Goal: Information Seeking & Learning: Learn about a topic

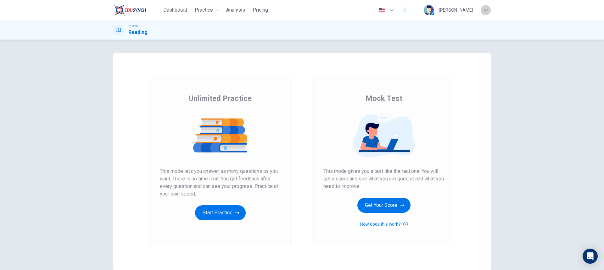
click at [484, 12] on div "button" at bounding box center [485, 10] width 10 height 10
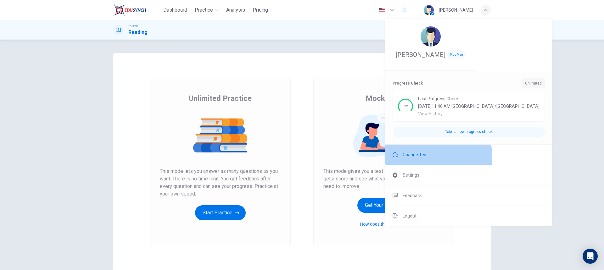
click at [423, 158] on span "Change Test" at bounding box center [414, 155] width 25 height 8
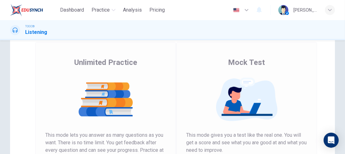
scroll to position [90, 0]
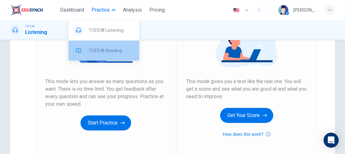
click at [111, 50] on span "TOEIC® Reading" at bounding box center [112, 51] width 46 height 8
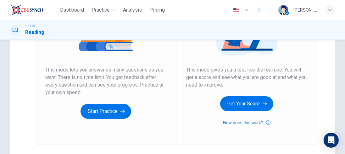
scroll to position [108, 0]
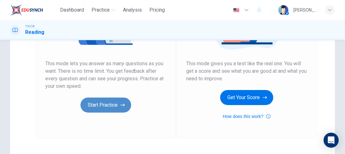
click at [97, 106] on button "Start Practice" at bounding box center [105, 105] width 51 height 15
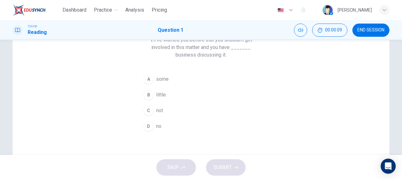
scroll to position [21, 0]
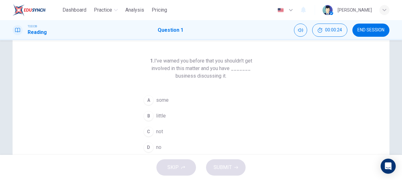
drag, startPoint x: 147, startPoint y: 60, endPoint x: 194, endPoint y: 62, distance: 46.6
click at [194, 62] on h6 "1. I've warned you before that you shouldn't get involved in this matter and yo…" at bounding box center [201, 68] width 121 height 23
click at [146, 101] on div "A" at bounding box center [149, 100] width 10 height 10
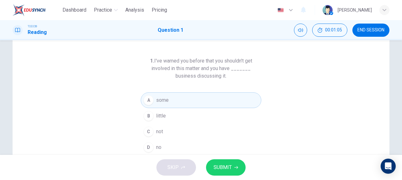
click at [153, 148] on button "D no" at bounding box center [201, 148] width 121 height 16
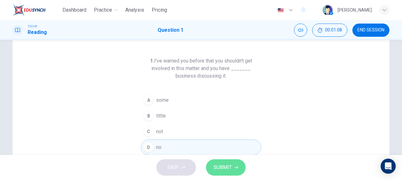
click at [229, 168] on span "SUBMIT" at bounding box center [223, 167] width 18 height 9
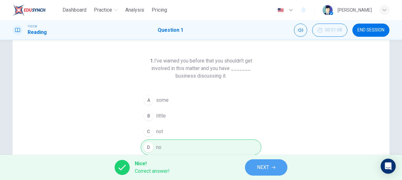
click at [274, 167] on icon "button" at bounding box center [274, 168] width 4 height 4
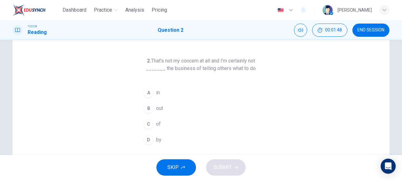
click at [173, 89] on button "A in" at bounding box center [201, 93] width 121 height 16
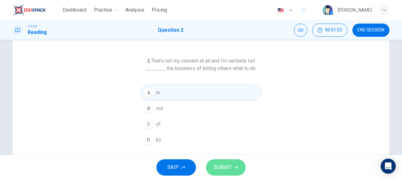
click at [238, 170] on button "SUBMIT" at bounding box center [226, 167] width 40 height 16
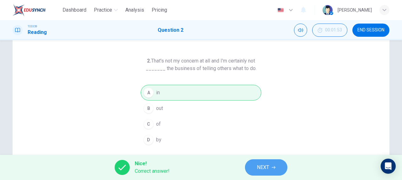
click at [262, 168] on span "NEXT" at bounding box center [263, 167] width 12 height 9
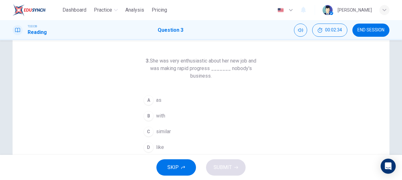
click at [180, 149] on button "D like" at bounding box center [201, 148] width 121 height 16
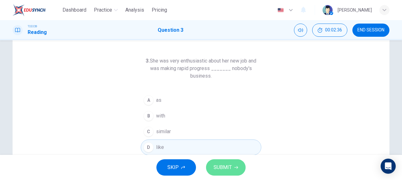
click at [219, 167] on span "SUBMIT" at bounding box center [223, 167] width 18 height 9
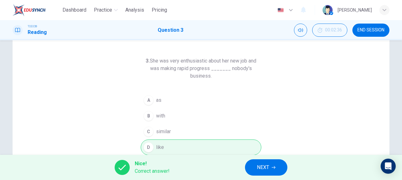
click at [262, 164] on span "NEXT" at bounding box center [263, 167] width 12 height 9
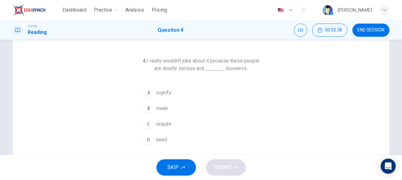
drag, startPoint x: 145, startPoint y: 58, endPoint x: 191, endPoint y: 55, distance: 46.6
click at [191, 55] on div "4. I really wouldn't joke about it because these people are deadly serious and …" at bounding box center [201, 141] width 377 height 219
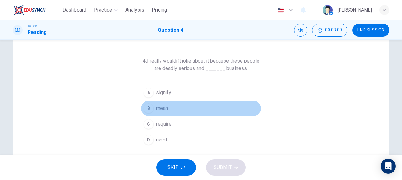
click at [150, 106] on div "B" at bounding box center [149, 108] width 10 height 10
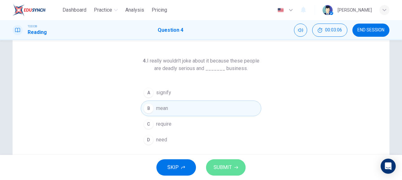
click at [235, 168] on icon "button" at bounding box center [237, 168] width 4 height 4
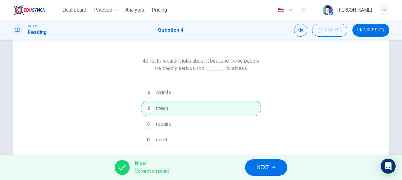
click at [267, 159] on div "Nice! Correct answer! NEXT" at bounding box center [201, 167] width 402 height 25
click at [257, 161] on button "NEXT" at bounding box center [266, 167] width 42 height 16
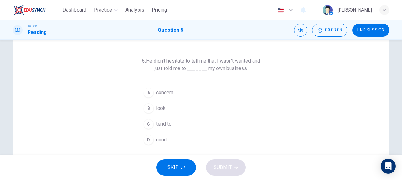
drag, startPoint x: 148, startPoint y: 59, endPoint x: 185, endPoint y: 57, distance: 36.8
click at [185, 57] on h6 "5. He didn't hesitate to tell me that I wasn't wanted and just told me to _____…" at bounding box center [201, 64] width 121 height 15
drag, startPoint x: 176, startPoint y: 61, endPoint x: 208, endPoint y: 58, distance: 31.8
click at [208, 58] on h6 "5. He didn't hesitate to tell me that I wasn't wanted and just told me to _____…" at bounding box center [201, 64] width 121 height 15
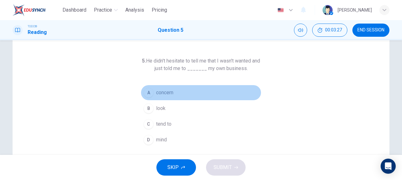
click at [173, 91] on span "concern" at bounding box center [164, 93] width 17 height 8
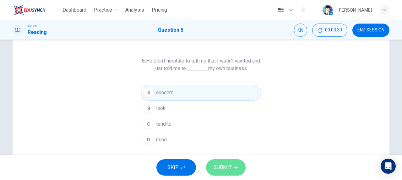
click at [231, 168] on span "SUBMIT" at bounding box center [223, 167] width 18 height 9
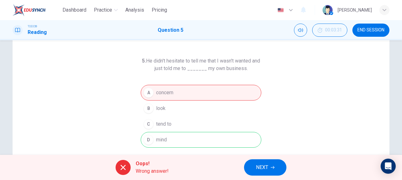
drag, startPoint x: 135, startPoint y: 165, endPoint x: 161, endPoint y: 164, distance: 25.5
click at [161, 164] on div "Oops! Wrong answer!" at bounding box center [142, 167] width 53 height 15
drag, startPoint x: 135, startPoint y: 174, endPoint x: 200, endPoint y: 163, distance: 66.0
click at [188, 163] on div "Oops! Wrong answer! NEXT" at bounding box center [201, 167] width 402 height 25
click at [274, 164] on button "NEXT" at bounding box center [265, 167] width 42 height 16
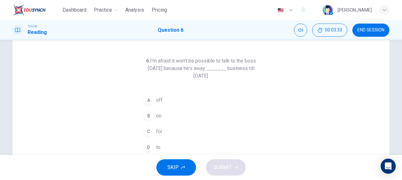
drag, startPoint x: 150, startPoint y: 61, endPoint x: 176, endPoint y: 58, distance: 26.3
click at [175, 58] on h6 "6. I'm afraid it won't be possible to talk to the boss [DATE] because he's away…" at bounding box center [201, 68] width 121 height 23
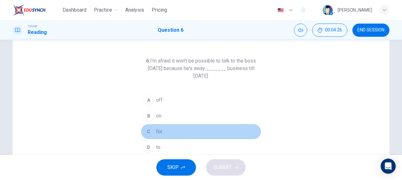
click at [152, 132] on div "C" at bounding box center [149, 132] width 10 height 10
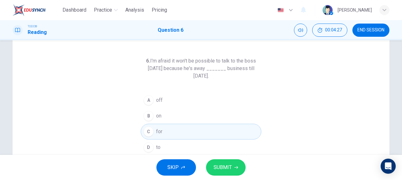
click at [237, 169] on icon "button" at bounding box center [237, 168] width 4 height 4
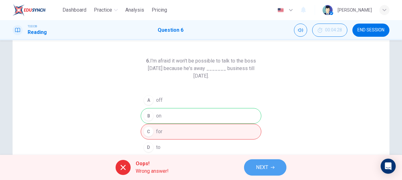
click at [275, 168] on button "NEXT" at bounding box center [265, 167] width 42 height 16
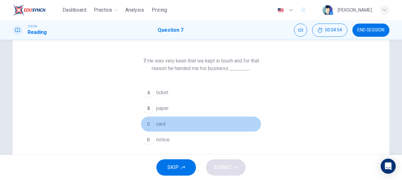
click at [162, 126] on span "card" at bounding box center [160, 124] width 9 height 8
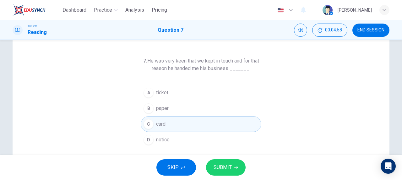
click at [217, 157] on div "SKIP SUBMIT" at bounding box center [201, 167] width 402 height 25
click at [217, 166] on span "SUBMIT" at bounding box center [223, 167] width 18 height 9
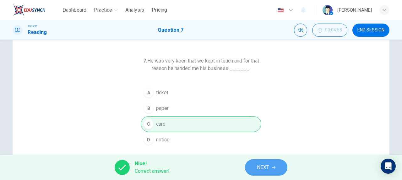
click at [258, 168] on span "NEXT" at bounding box center [263, 167] width 12 height 9
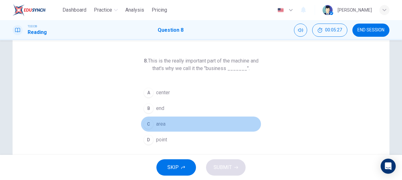
click at [164, 121] on span "area" at bounding box center [160, 124] width 9 height 8
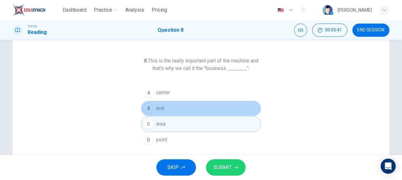
click at [190, 109] on button "B end" at bounding box center [201, 109] width 121 height 16
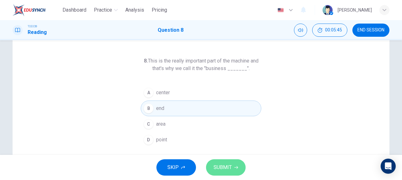
click at [235, 167] on icon "button" at bounding box center [237, 168] width 4 height 4
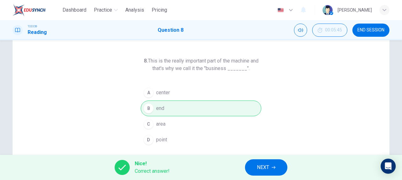
click at [273, 168] on icon "button" at bounding box center [274, 168] width 4 height 4
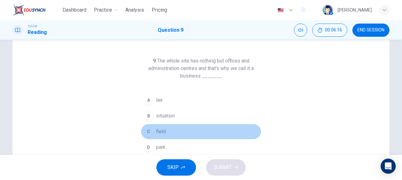
click at [165, 131] on button "C field" at bounding box center [201, 132] width 121 height 16
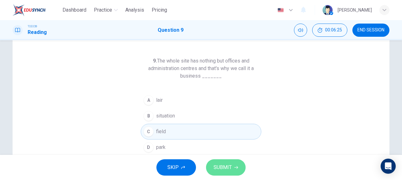
click at [229, 171] on span "SUBMIT" at bounding box center [223, 167] width 18 height 9
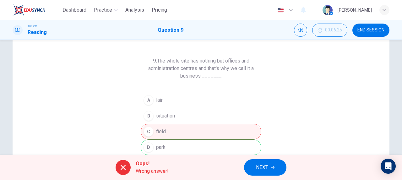
click at [273, 169] on icon "button" at bounding box center [273, 168] width 4 height 4
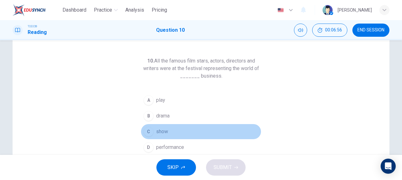
click at [148, 131] on div "C" at bounding box center [149, 132] width 10 height 10
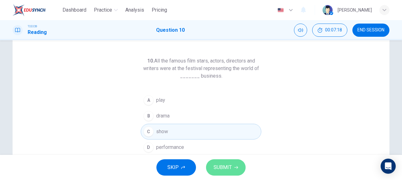
click at [241, 168] on button "SUBMIT" at bounding box center [226, 167] width 40 height 16
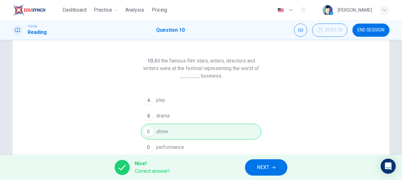
click at [282, 170] on button "NEXT" at bounding box center [266, 167] width 42 height 16
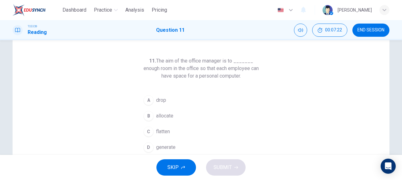
drag, startPoint x: 158, startPoint y: 61, endPoint x: 190, endPoint y: 62, distance: 31.8
click at [189, 62] on h6 "11. The aim of the office manager is to _______ enough room in the office so th…" at bounding box center [201, 68] width 121 height 23
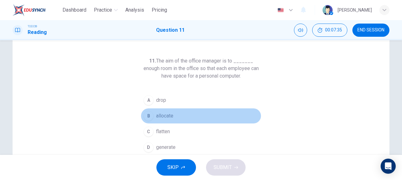
click at [165, 115] on span "allocate" at bounding box center [164, 116] width 17 height 8
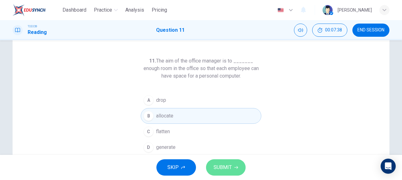
click at [233, 168] on button "SUBMIT" at bounding box center [226, 167] width 40 height 16
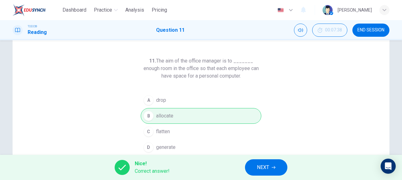
click at [267, 171] on span "NEXT" at bounding box center [263, 167] width 12 height 9
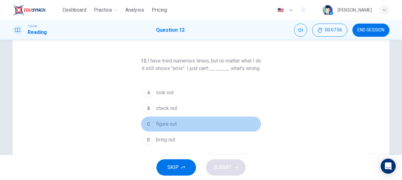
click at [171, 128] on span "figure out" at bounding box center [166, 124] width 21 height 8
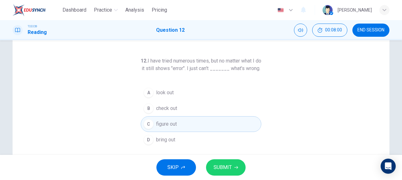
click at [237, 169] on icon "button" at bounding box center [237, 168] width 4 height 4
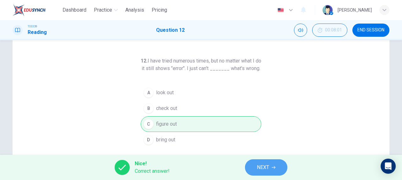
click at [269, 165] on span "NEXT" at bounding box center [263, 167] width 12 height 9
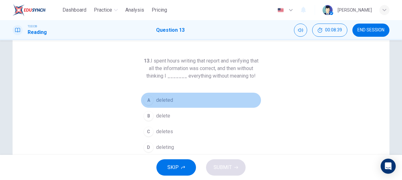
click at [159, 103] on span "deleted" at bounding box center [164, 101] width 17 height 8
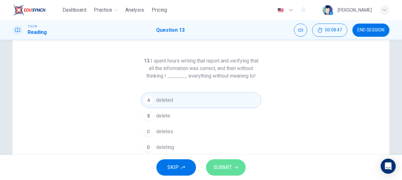
click at [232, 169] on button "SUBMIT" at bounding box center [226, 167] width 40 height 16
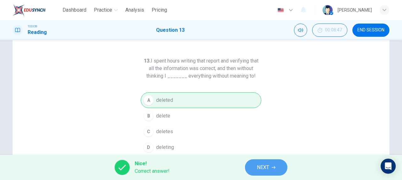
click at [272, 164] on button "NEXT" at bounding box center [266, 167] width 42 height 16
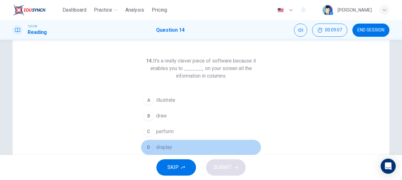
click at [165, 151] on button "D display" at bounding box center [201, 148] width 121 height 16
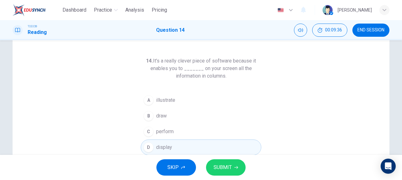
click at [227, 169] on span "SUBMIT" at bounding box center [223, 167] width 18 height 9
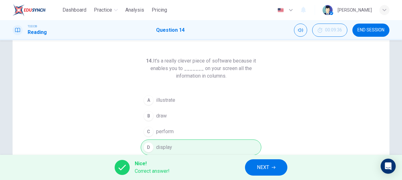
click at [273, 170] on button "NEXT" at bounding box center [266, 167] width 42 height 16
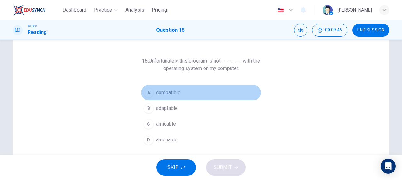
click at [171, 92] on span "compatible" at bounding box center [168, 93] width 25 height 8
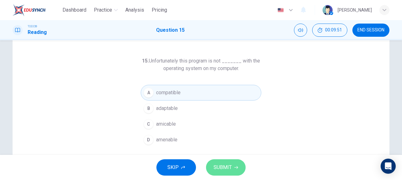
click at [233, 171] on button "SUBMIT" at bounding box center [226, 167] width 40 height 16
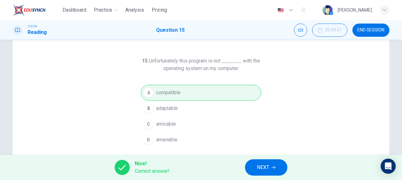
click at [277, 165] on button "NEXT" at bounding box center [266, 167] width 42 height 16
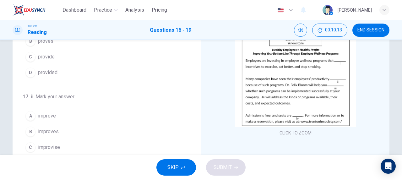
scroll to position [42, 0]
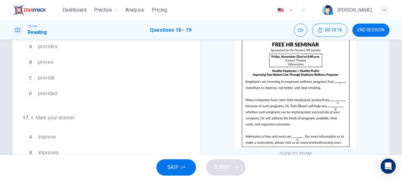
click at [314, 102] on img at bounding box center [296, 94] width 121 height 110
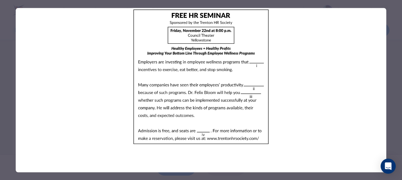
click at [397, 82] on div at bounding box center [201, 90] width 402 height 180
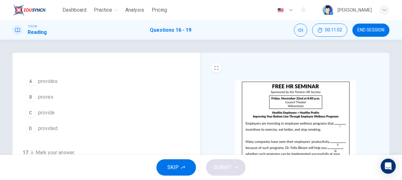
scroll to position [0, 0]
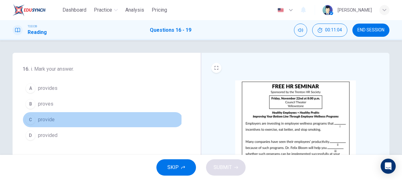
click at [48, 119] on span "provide" at bounding box center [46, 120] width 17 height 8
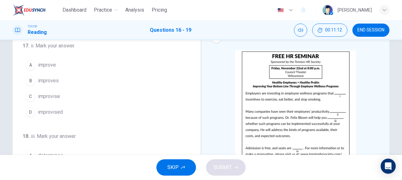
scroll to position [21, 0]
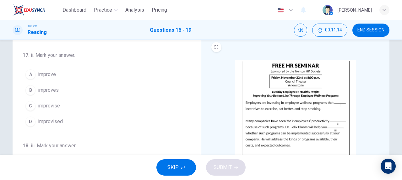
click at [292, 109] on img at bounding box center [296, 115] width 121 height 110
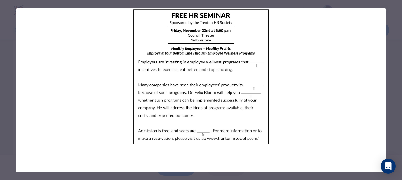
click at [397, 86] on div at bounding box center [201, 90] width 402 height 180
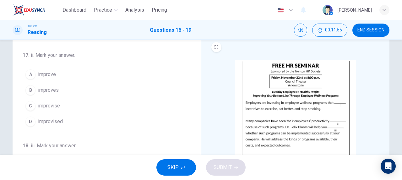
click at [58, 123] on span "improvised" at bounding box center [50, 122] width 25 height 8
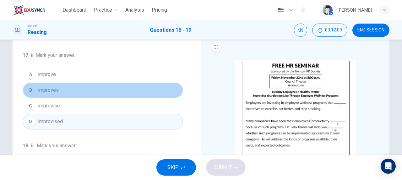
click at [124, 87] on button "B improves" at bounding box center [103, 90] width 161 height 16
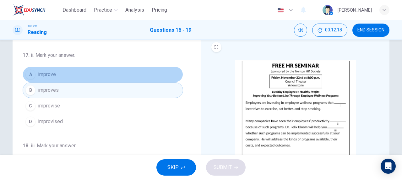
click at [127, 72] on button "A improve" at bounding box center [103, 75] width 161 height 16
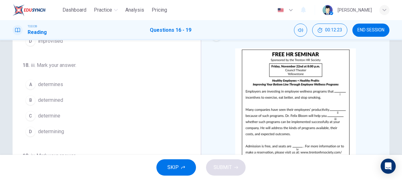
scroll to position [42, 0]
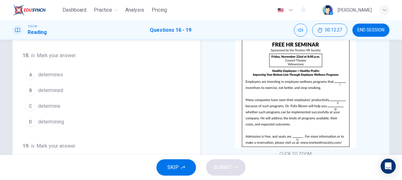
click at [279, 120] on img at bounding box center [296, 94] width 121 height 110
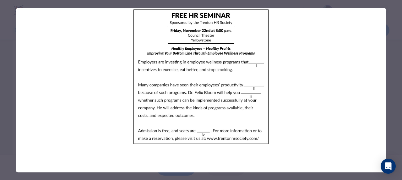
click at [400, 81] on div at bounding box center [201, 90] width 402 height 180
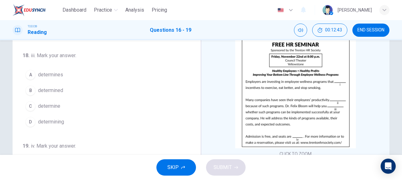
click at [53, 105] on span "determine" at bounding box center [49, 107] width 22 height 8
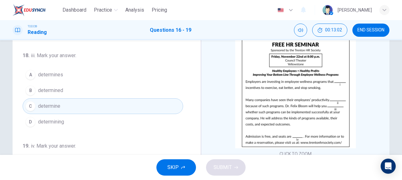
click at [325, 95] on img at bounding box center [296, 94] width 121 height 110
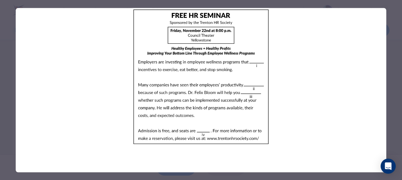
click at [402, 91] on div at bounding box center [201, 90] width 402 height 180
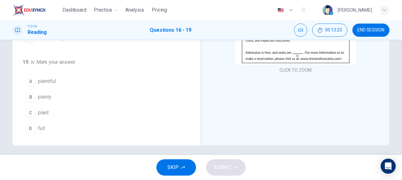
scroll to position [84, 0]
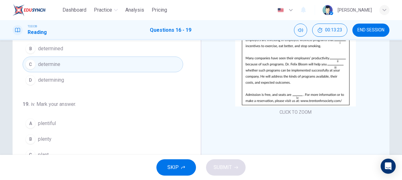
click at [284, 72] on img at bounding box center [296, 52] width 121 height 110
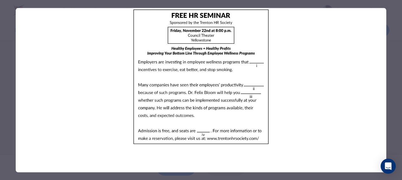
click at [391, 114] on div at bounding box center [201, 90] width 402 height 180
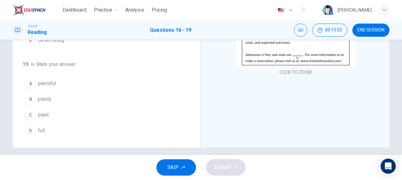
scroll to position [126, 0]
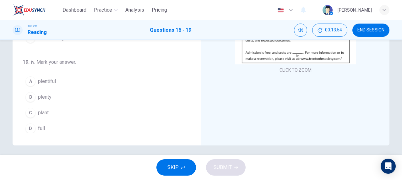
click at [311, 54] on img at bounding box center [296, 10] width 121 height 110
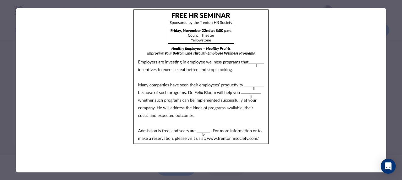
click at [399, 76] on div at bounding box center [201, 90] width 402 height 180
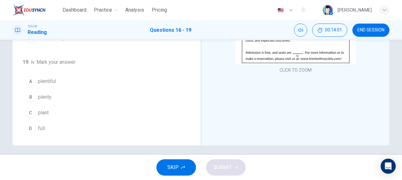
click at [53, 80] on span "plentiful" at bounding box center [47, 82] width 18 height 8
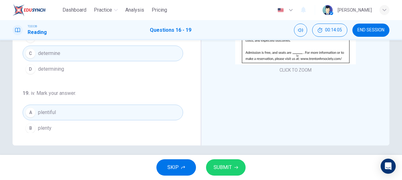
scroll to position [153, 0]
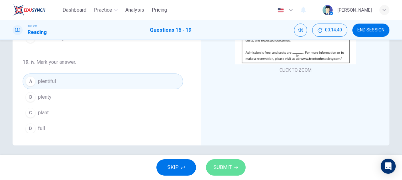
click at [228, 173] on button "SUBMIT" at bounding box center [226, 167] width 40 height 16
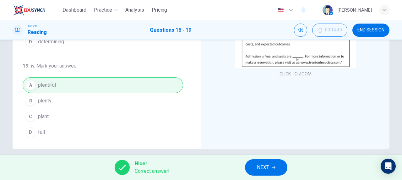
scroll to position [129, 0]
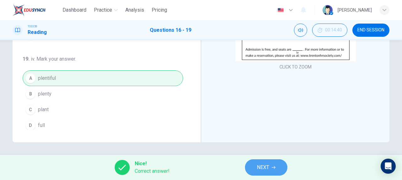
click at [279, 162] on button "NEXT" at bounding box center [266, 167] width 42 height 16
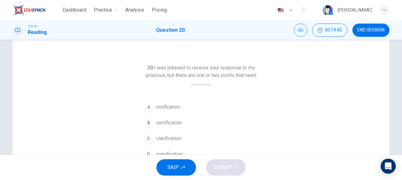
scroll to position [21, 0]
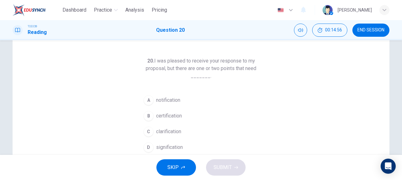
click at [170, 132] on span "clarification" at bounding box center [168, 132] width 25 height 8
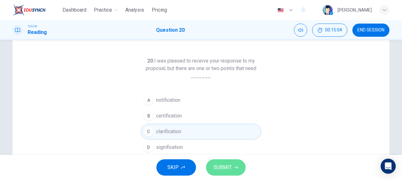
click at [225, 164] on span "SUBMIT" at bounding box center [223, 167] width 18 height 9
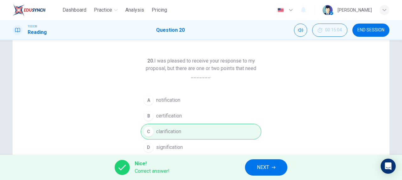
click at [275, 168] on icon "button" at bounding box center [274, 168] width 4 height 4
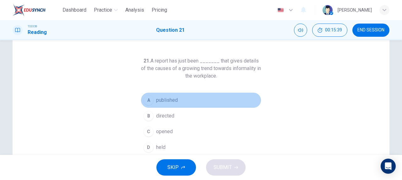
click at [178, 100] on button "A published" at bounding box center [201, 100] width 121 height 16
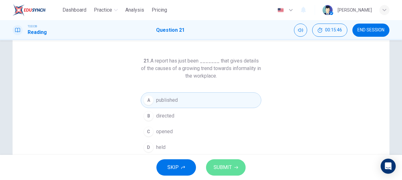
click at [232, 169] on button "SUBMIT" at bounding box center [226, 167] width 40 height 16
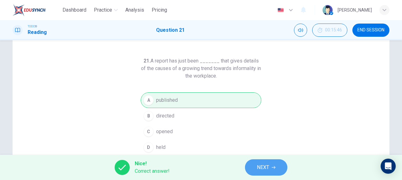
click at [273, 167] on icon "button" at bounding box center [274, 167] width 4 height 3
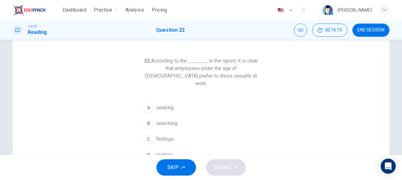
click at [156, 136] on span "findings" at bounding box center [165, 140] width 18 height 8
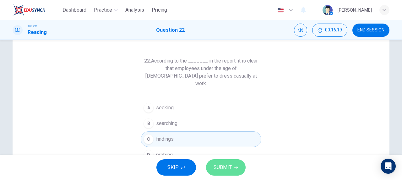
click at [226, 167] on span "SUBMIT" at bounding box center [223, 167] width 18 height 9
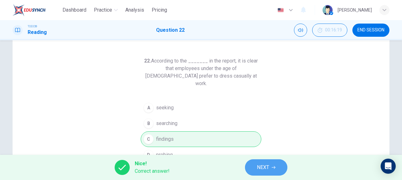
click at [272, 170] on button "NEXT" at bounding box center [266, 167] width 42 height 16
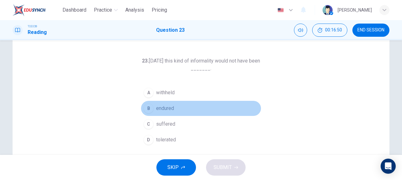
click at [152, 109] on div "B" at bounding box center [149, 108] width 10 height 10
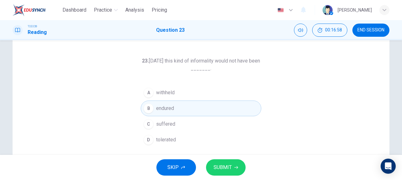
click at [230, 166] on span "SUBMIT" at bounding box center [223, 167] width 18 height 9
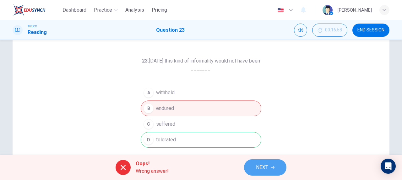
click at [275, 175] on button "NEXT" at bounding box center [265, 167] width 42 height 16
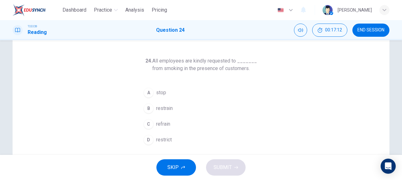
click at [161, 125] on span "refrain" at bounding box center [163, 124] width 14 height 8
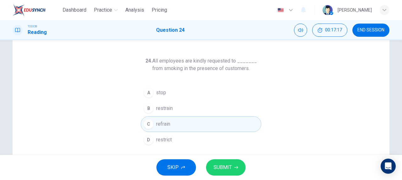
click at [231, 168] on span "SUBMIT" at bounding box center [223, 167] width 18 height 9
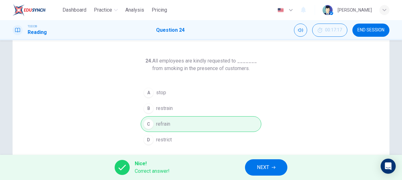
click at [269, 171] on span "NEXT" at bounding box center [263, 167] width 12 height 9
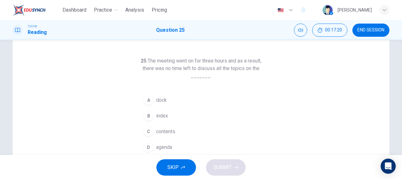
drag, startPoint x: 154, startPoint y: 61, endPoint x: 186, endPoint y: 61, distance: 32.1
click at [186, 61] on h6 "25. The meeting went on for three hours and as a result, there was no time left…" at bounding box center [201, 68] width 121 height 23
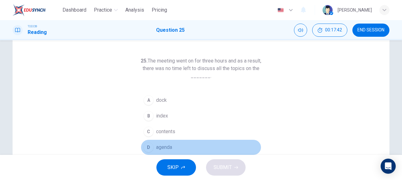
click at [168, 145] on span "agenda" at bounding box center [164, 148] width 16 height 8
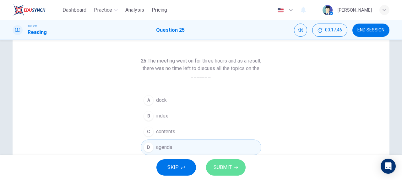
click at [231, 170] on span "SUBMIT" at bounding box center [223, 167] width 18 height 9
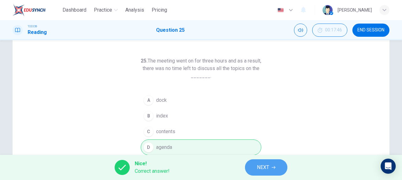
click at [276, 166] on button "NEXT" at bounding box center [266, 167] width 42 height 16
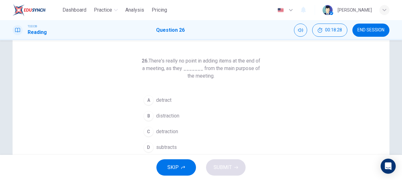
click at [172, 99] on button "A detract" at bounding box center [201, 100] width 121 height 16
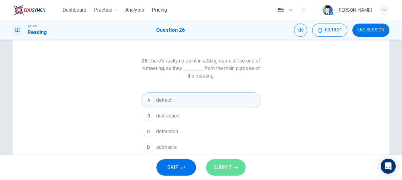
click at [223, 164] on span "SUBMIT" at bounding box center [223, 167] width 18 height 9
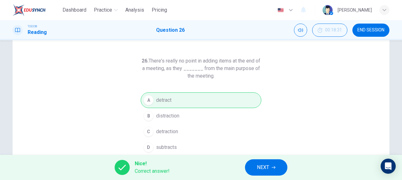
click at [265, 162] on button "NEXT" at bounding box center [266, 167] width 42 height 16
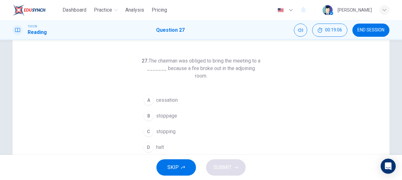
click at [180, 145] on button "D halt" at bounding box center [201, 148] width 121 height 16
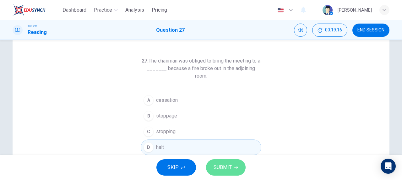
click at [228, 171] on span "SUBMIT" at bounding box center [223, 167] width 18 height 9
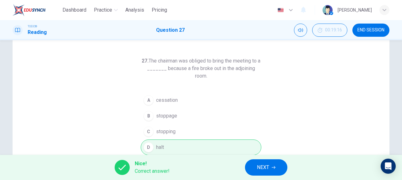
click at [253, 167] on button "NEXT" at bounding box center [266, 167] width 42 height 16
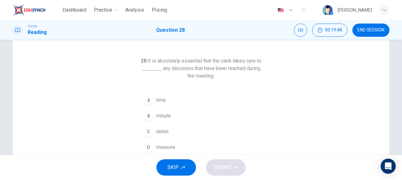
click at [186, 148] on button "D measure" at bounding box center [201, 148] width 121 height 16
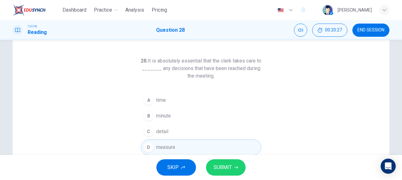
click at [154, 127] on button "C detail" at bounding box center [201, 132] width 121 height 16
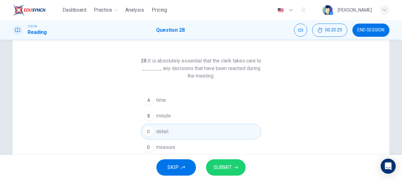
click at [233, 168] on button "SUBMIT" at bounding box center [226, 167] width 40 height 16
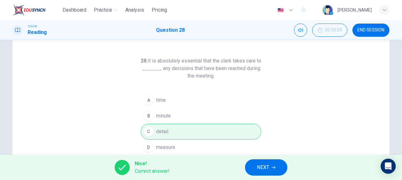
click at [277, 168] on button "NEXT" at bounding box center [266, 167] width 42 height 16
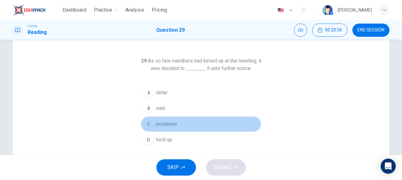
click at [174, 126] on span "postpone" at bounding box center [166, 124] width 21 height 8
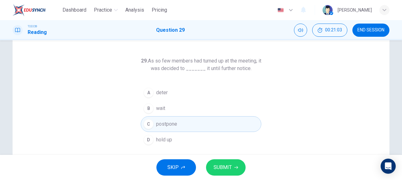
click at [240, 165] on button "SUBMIT" at bounding box center [226, 167] width 40 height 16
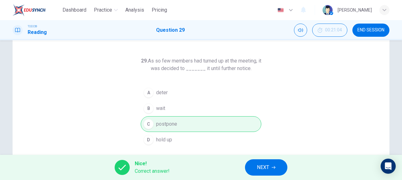
click at [269, 165] on span "NEXT" at bounding box center [263, 167] width 12 height 9
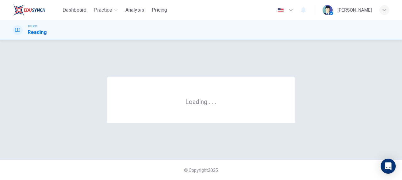
scroll to position [0, 0]
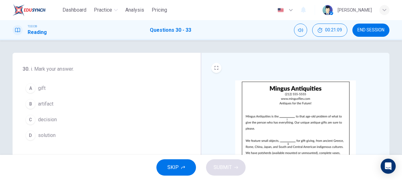
click at [314, 121] on img at bounding box center [296, 135] width 121 height 110
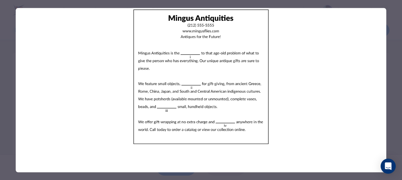
click at [398, 145] on div at bounding box center [201, 90] width 402 height 180
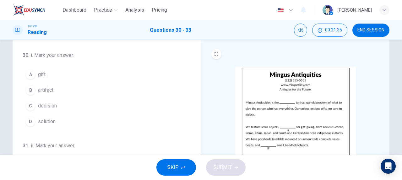
scroll to position [21, 0]
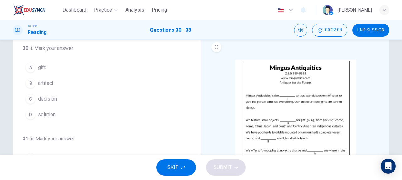
click at [335, 109] on img at bounding box center [296, 115] width 121 height 110
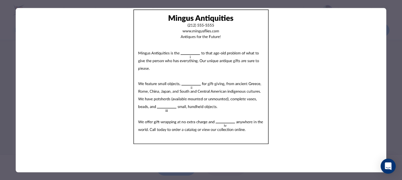
click at [401, 83] on div at bounding box center [201, 90] width 402 height 180
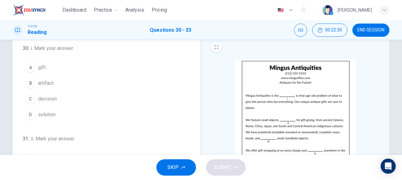
click at [48, 112] on span "solution" at bounding box center [47, 115] width 18 height 8
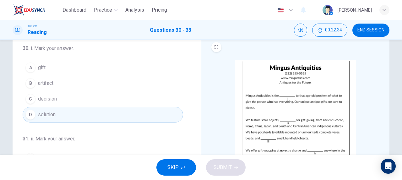
click at [297, 86] on img at bounding box center [296, 115] width 121 height 110
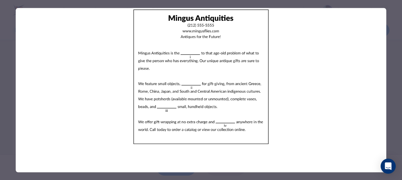
click at [399, 55] on div at bounding box center [201, 90] width 402 height 180
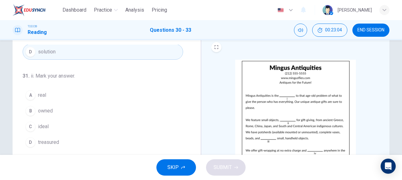
scroll to position [84, 0]
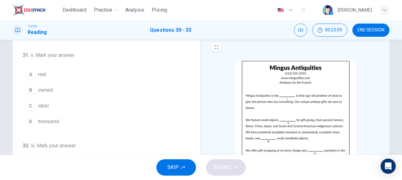
click at [294, 88] on img at bounding box center [296, 115] width 121 height 110
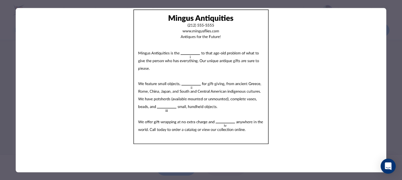
click at [401, 71] on div at bounding box center [201, 90] width 402 height 180
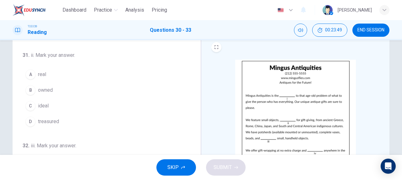
click at [27, 102] on div "C" at bounding box center [30, 106] width 10 height 10
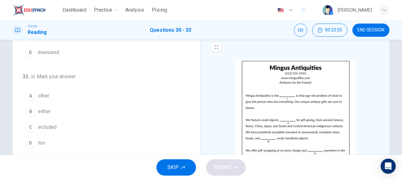
scroll to position [42, 0]
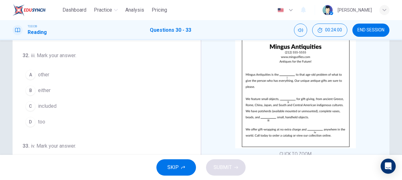
click at [292, 82] on img at bounding box center [296, 94] width 121 height 110
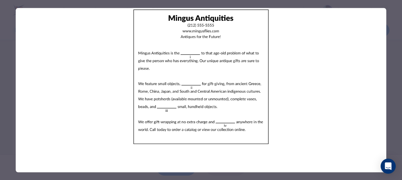
click at [395, 84] on div at bounding box center [201, 90] width 402 height 180
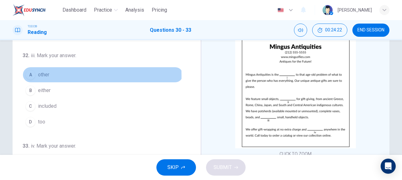
click at [42, 74] on span "other" at bounding box center [43, 75] width 11 height 8
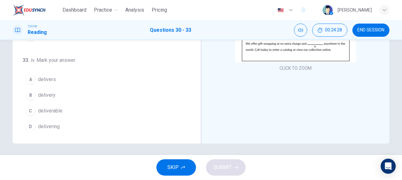
scroll to position [129, 0]
click at [296, 52] on img at bounding box center [296, 7] width 121 height 110
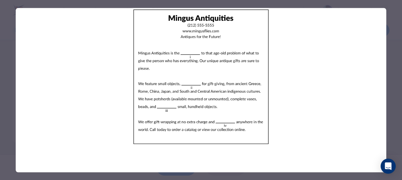
click at [399, 109] on div at bounding box center [201, 90] width 402 height 180
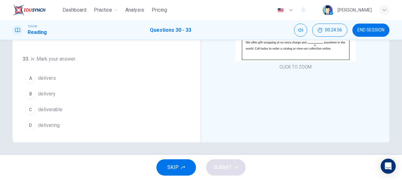
click at [48, 95] on button "B delivery" at bounding box center [103, 94] width 161 height 16
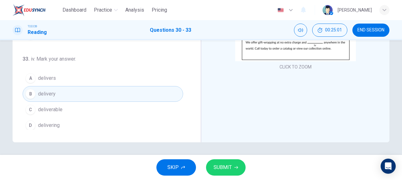
scroll to position [108, 0]
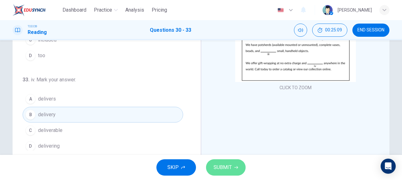
click at [237, 165] on button "SUBMIT" at bounding box center [226, 167] width 40 height 16
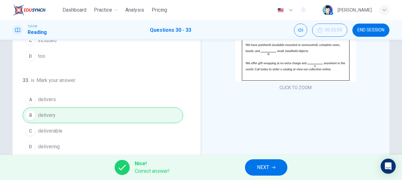
scroll to position [153, 0]
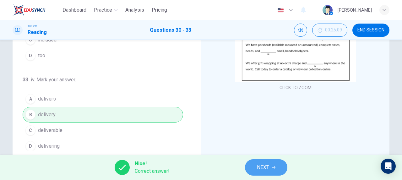
click at [273, 171] on button "NEXT" at bounding box center [266, 167] width 42 height 16
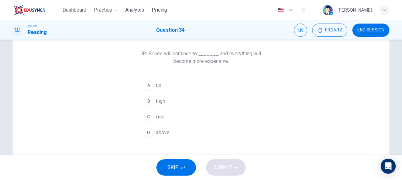
scroll to position [21, 0]
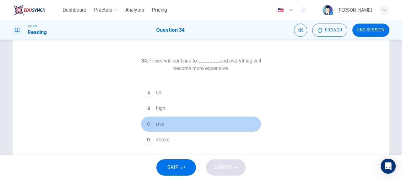
click at [153, 125] on button "C rise" at bounding box center [201, 124] width 121 height 16
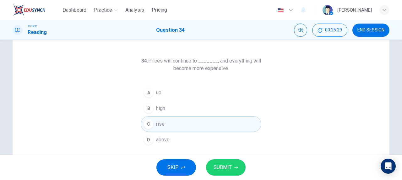
click at [232, 168] on button "SUBMIT" at bounding box center [226, 167] width 40 height 16
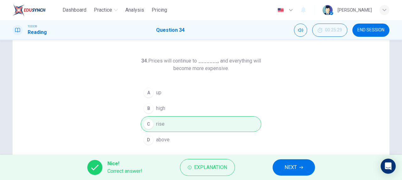
click at [299, 166] on button "NEXT" at bounding box center [294, 167] width 42 height 16
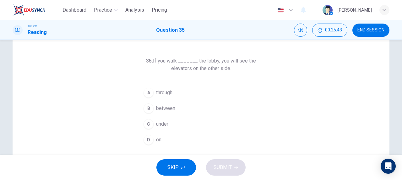
click at [186, 94] on button "A through" at bounding box center [201, 93] width 121 height 16
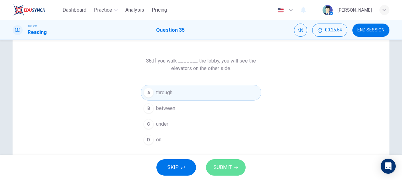
click at [224, 172] on button "SUBMIT" at bounding box center [226, 167] width 40 height 16
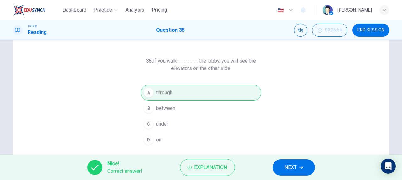
click at [298, 165] on button "NEXT" at bounding box center [294, 167] width 42 height 16
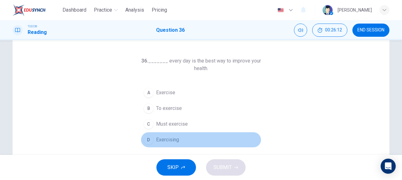
click at [186, 139] on button "D Exercising" at bounding box center [201, 140] width 121 height 16
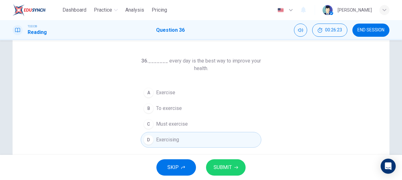
click at [228, 170] on span "SUBMIT" at bounding box center [223, 167] width 18 height 9
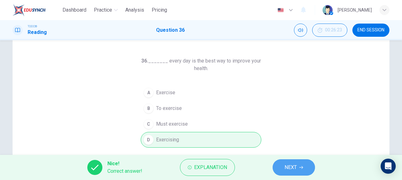
click at [309, 166] on button "NEXT" at bounding box center [294, 167] width 42 height 16
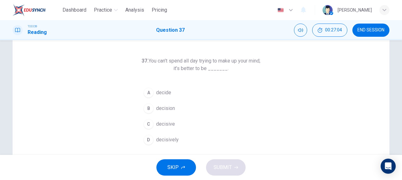
click at [188, 125] on button "C decisive" at bounding box center [201, 124] width 121 height 16
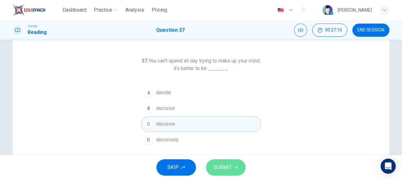
click at [228, 166] on span "SUBMIT" at bounding box center [223, 167] width 18 height 9
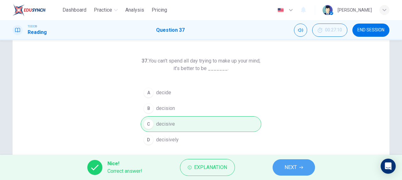
click at [296, 165] on span "NEXT" at bounding box center [291, 167] width 12 height 9
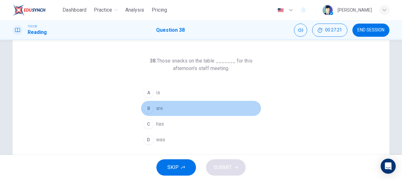
click at [169, 109] on button "B are" at bounding box center [201, 109] width 121 height 16
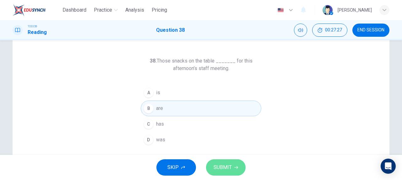
click at [228, 171] on span "SUBMIT" at bounding box center [223, 167] width 18 height 9
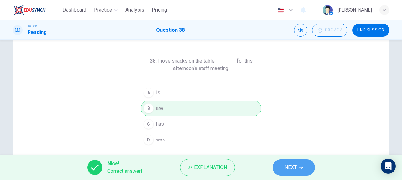
click at [299, 167] on button "NEXT" at bounding box center [294, 167] width 42 height 16
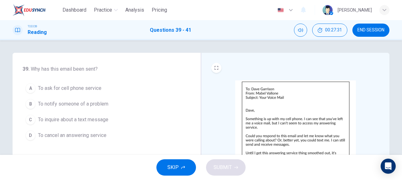
click at [31, 70] on span "Why has this email been sent?" at bounding box center [64, 69] width 67 height 6
click at [311, 117] on img at bounding box center [296, 135] width 121 height 110
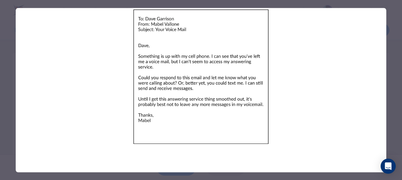
click at [395, 72] on div at bounding box center [201, 90] width 402 height 180
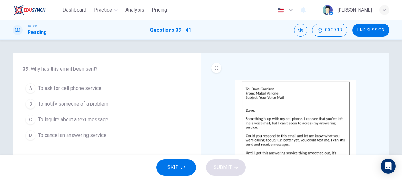
scroll to position [21, 0]
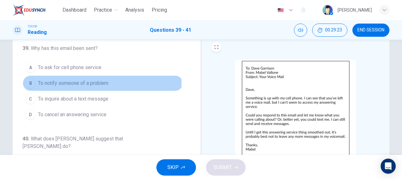
click at [84, 82] on span "To notify someone of a problem" at bounding box center [73, 84] width 70 height 8
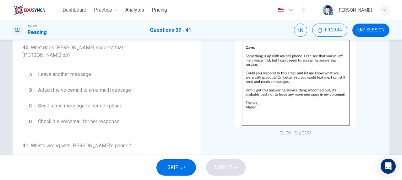
scroll to position [42, 0]
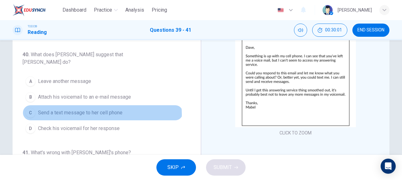
click at [99, 109] on span "Send a text message to her cell phone" at bounding box center [80, 113] width 85 height 8
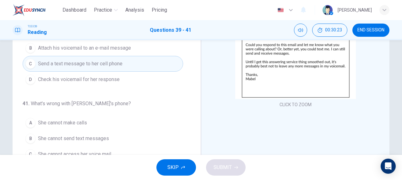
scroll to position [105, 0]
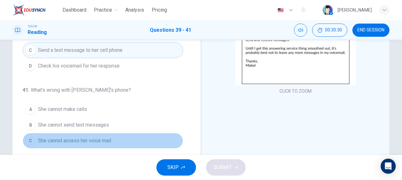
click at [112, 133] on button "C She cannot access her voice mail" at bounding box center [103, 141] width 161 height 16
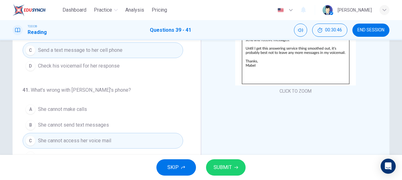
click at [230, 174] on button "SUBMIT" at bounding box center [226, 167] width 40 height 16
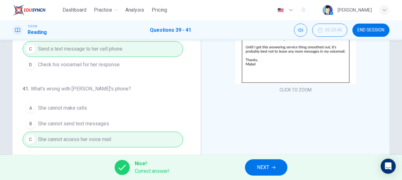
scroll to position [126, 0]
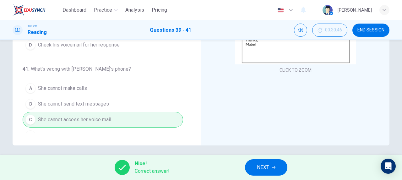
click at [268, 166] on span "NEXT" at bounding box center [263, 167] width 12 height 9
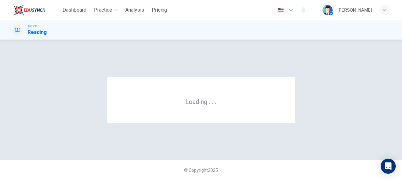
scroll to position [0, 0]
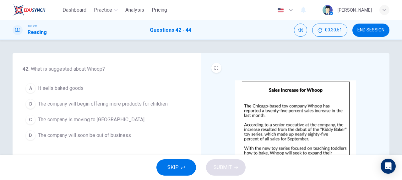
click at [308, 112] on img at bounding box center [296, 135] width 121 height 110
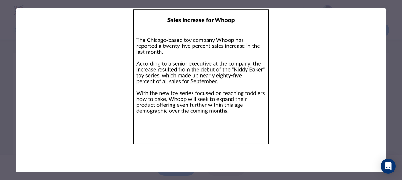
click at [390, 82] on div at bounding box center [201, 90] width 402 height 180
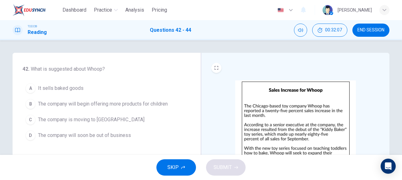
scroll to position [21, 0]
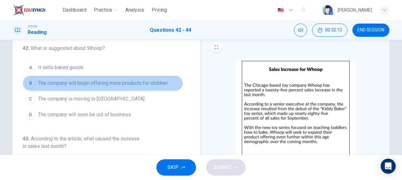
click at [135, 81] on span "The company will begin offering more products for children" at bounding box center [103, 84] width 130 height 8
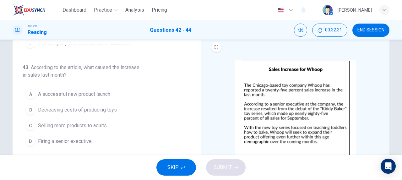
scroll to position [78, 0]
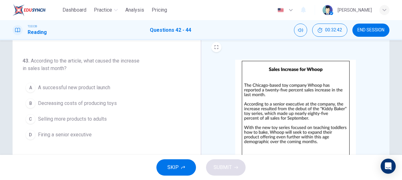
click at [98, 84] on span "A successful new product launch" at bounding box center [74, 88] width 72 height 8
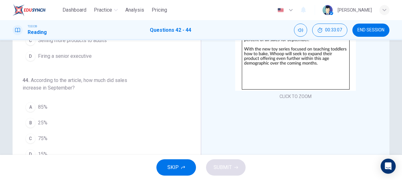
scroll to position [126, 0]
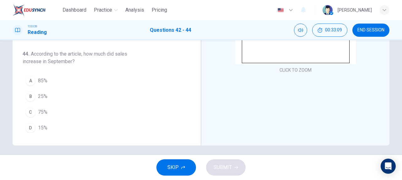
click at [36, 97] on button "B 25%" at bounding box center [103, 97] width 161 height 16
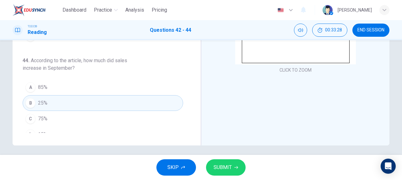
scroll to position [78, 0]
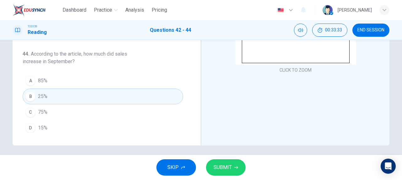
click at [237, 169] on icon "button" at bounding box center [237, 168] width 4 height 4
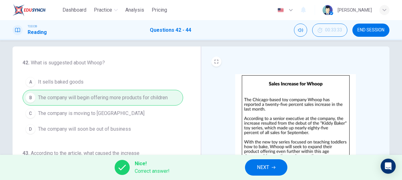
scroll to position [0, 0]
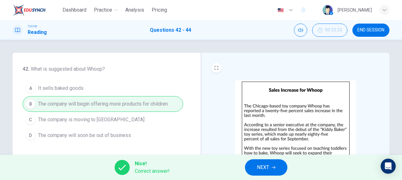
click at [276, 171] on button "NEXT" at bounding box center [266, 167] width 42 height 16
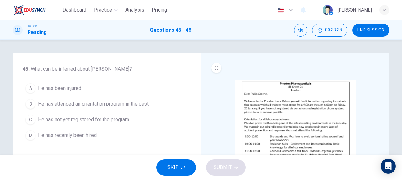
click at [272, 93] on img at bounding box center [296, 135] width 121 height 110
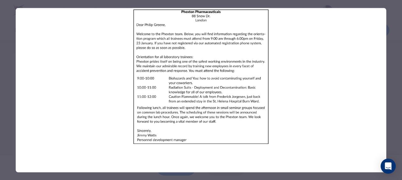
click at [394, 101] on div at bounding box center [201, 90] width 402 height 180
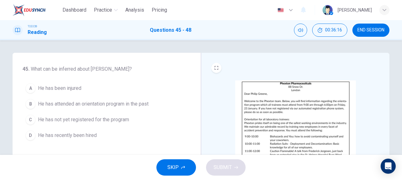
click at [291, 94] on img at bounding box center [296, 135] width 121 height 110
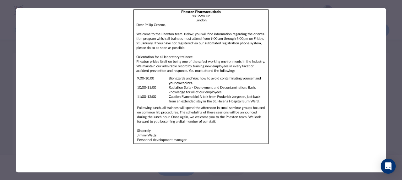
click at [396, 79] on div at bounding box center [201, 90] width 402 height 180
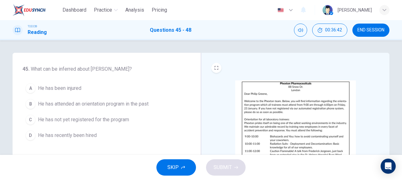
click at [288, 89] on img at bounding box center [296, 135] width 121 height 110
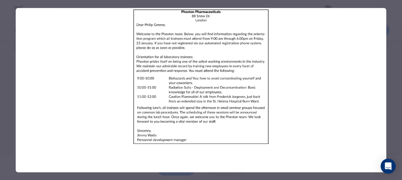
click at [400, 81] on div at bounding box center [201, 90] width 402 height 180
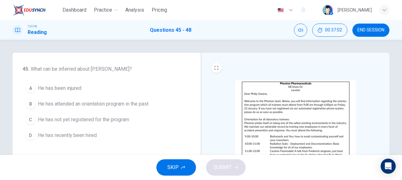
click at [92, 137] on span "He has recently been hired" at bounding box center [67, 136] width 59 height 8
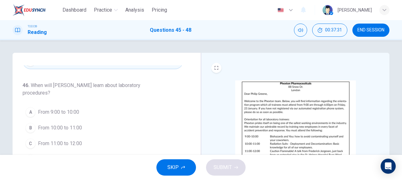
scroll to position [84, 0]
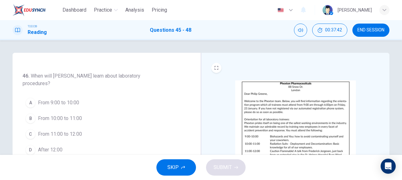
click at [288, 96] on img at bounding box center [296, 135] width 121 height 110
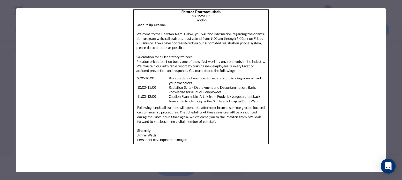
click at [396, 99] on div at bounding box center [201, 90] width 402 height 180
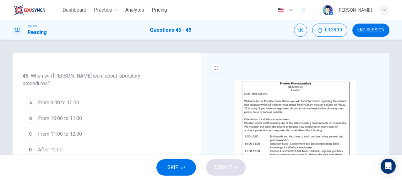
click at [267, 122] on img at bounding box center [296, 135] width 121 height 110
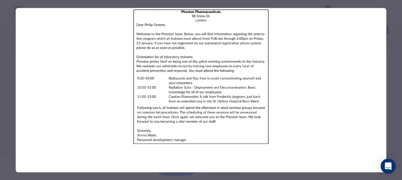
click at [398, 83] on div at bounding box center [201, 90] width 402 height 180
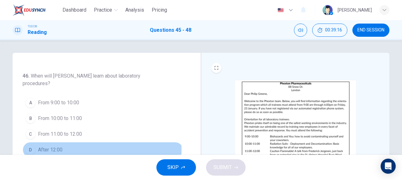
click at [38, 149] on span "After 12:00" at bounding box center [50, 150] width 25 height 8
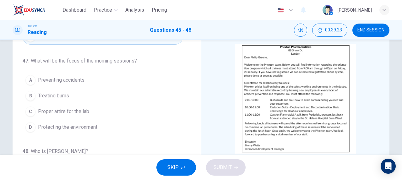
scroll to position [42, 0]
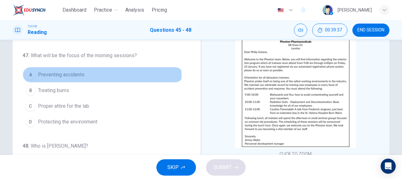
click at [77, 74] on span "Preventing accidents" at bounding box center [61, 75] width 47 height 8
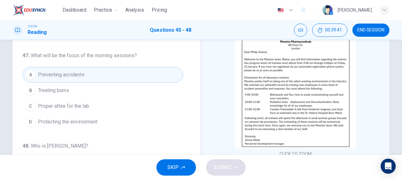
click at [271, 92] on img at bounding box center [296, 94] width 121 height 110
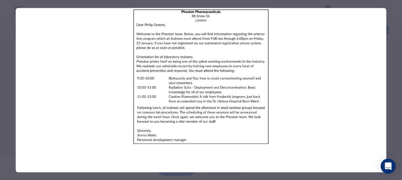
click at [401, 97] on div at bounding box center [201, 90] width 402 height 180
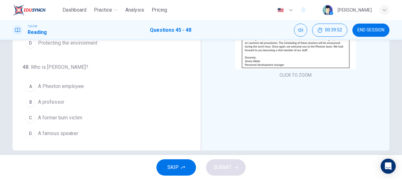
scroll to position [126, 0]
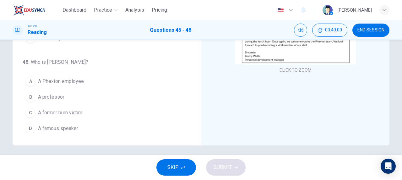
click at [255, 57] on img at bounding box center [296, 10] width 121 height 110
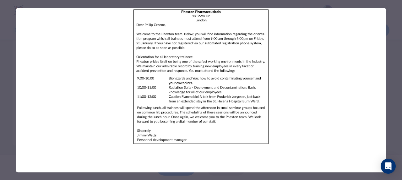
click at [399, 102] on div at bounding box center [201, 90] width 402 height 180
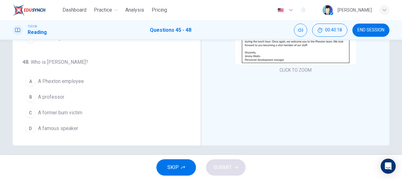
click at [79, 112] on span "A former burn victim" at bounding box center [60, 113] width 44 height 8
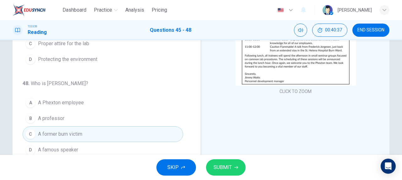
scroll to position [129, 0]
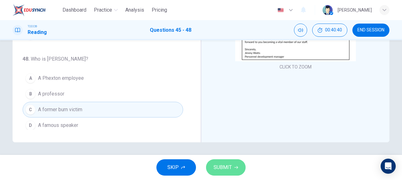
click at [237, 166] on icon "button" at bounding box center [237, 168] width 4 height 4
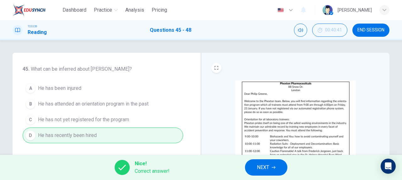
scroll to position [0, 0]
click at [378, 29] on span "END SESSION" at bounding box center [371, 30] width 27 height 5
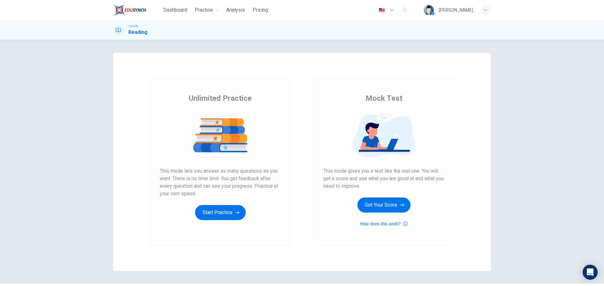
click at [128, 9] on img at bounding box center [129, 10] width 33 height 13
